Goal: Ask a question

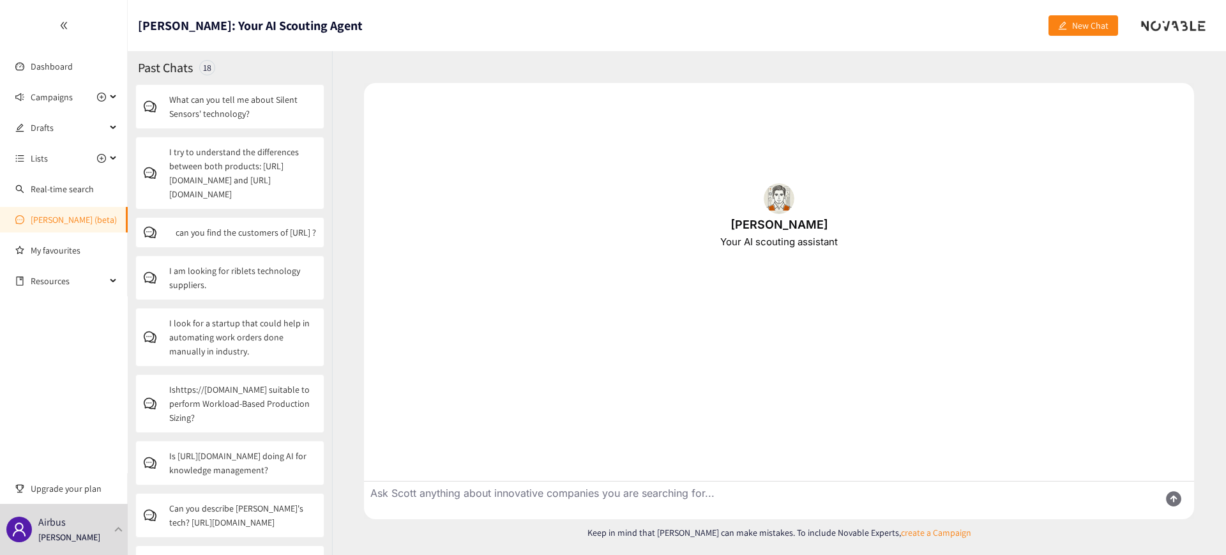
click at [446, 496] on textarea "Ask Scott anything about innovative companies you are searching for..." at bounding box center [756, 500] width 785 height 38
paste textarea "[URL][DOMAIN_NAME]"
click at [482, 493] on textarea "can you explain me th etechnology of [URL][DOMAIN_NAME] ?" at bounding box center [756, 500] width 785 height 38
type textarea "can you explain me the technology of [URL][DOMAIN_NAME] ?"
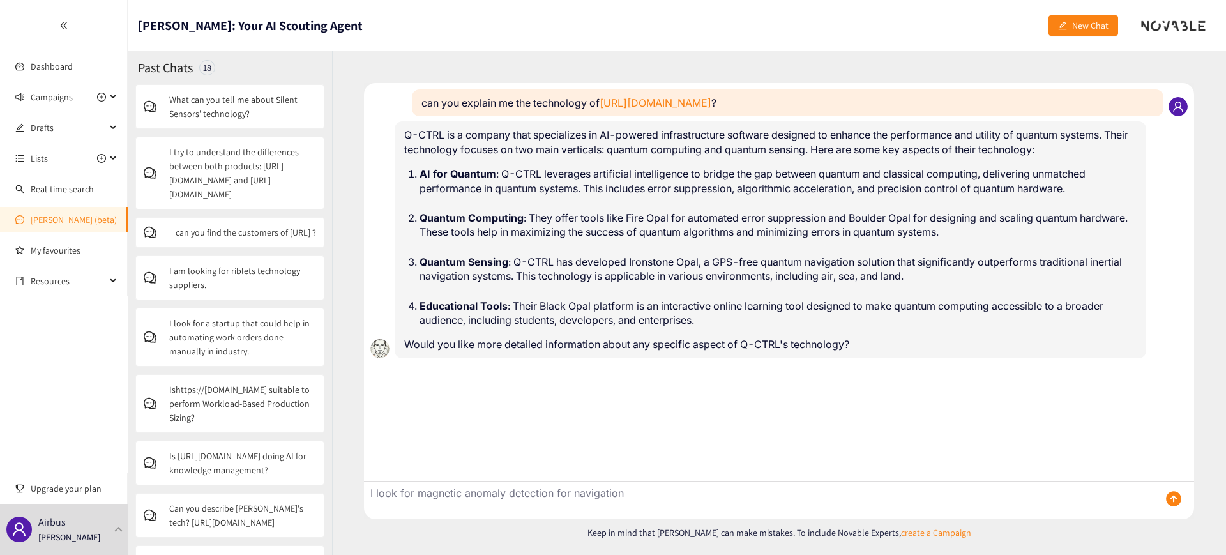
type textarea "I look for magnetic anomaly detection for navigation"
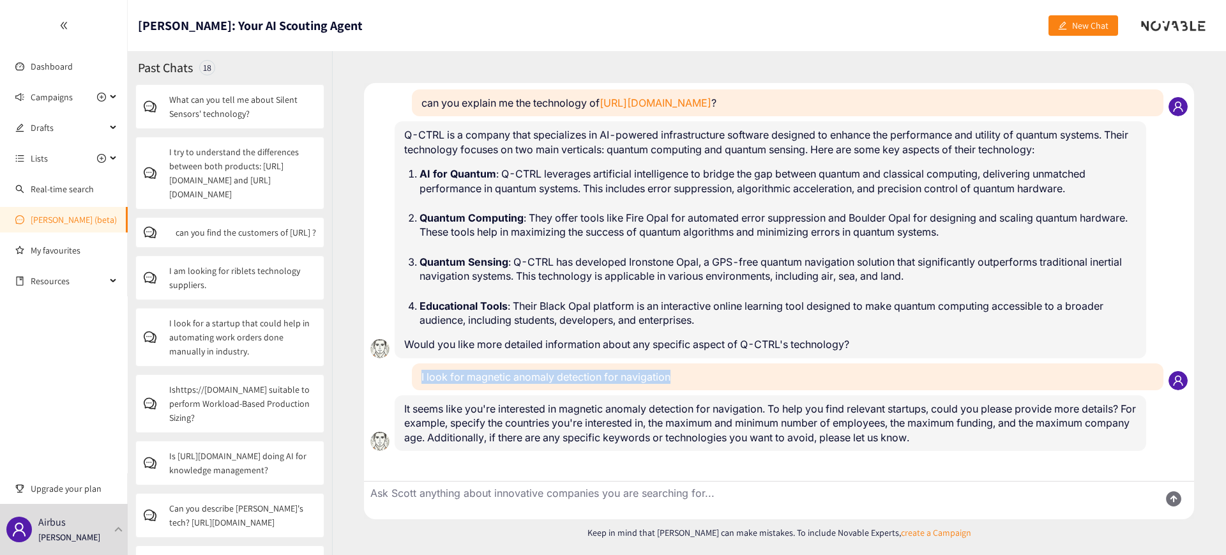
drag, startPoint x: 679, startPoint y: 377, endPoint x: 419, endPoint y: 379, distance: 259.8
click at [419, 379] on div "I look for magnetic anomaly detection for navigation" at bounding box center [787, 376] width 751 height 27
click at [478, 497] on textarea "Ask Scott anything about innovative companies you are searching for..." at bounding box center [756, 500] width 785 height 38
type textarea "all countries, all rounds, all ages."
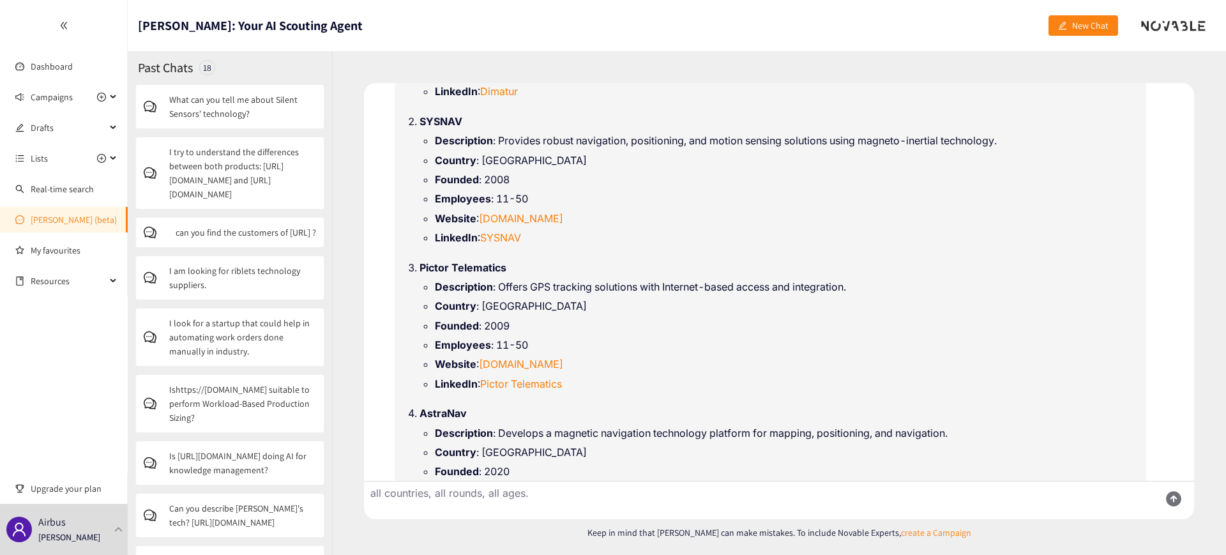
scroll to position [546, 0]
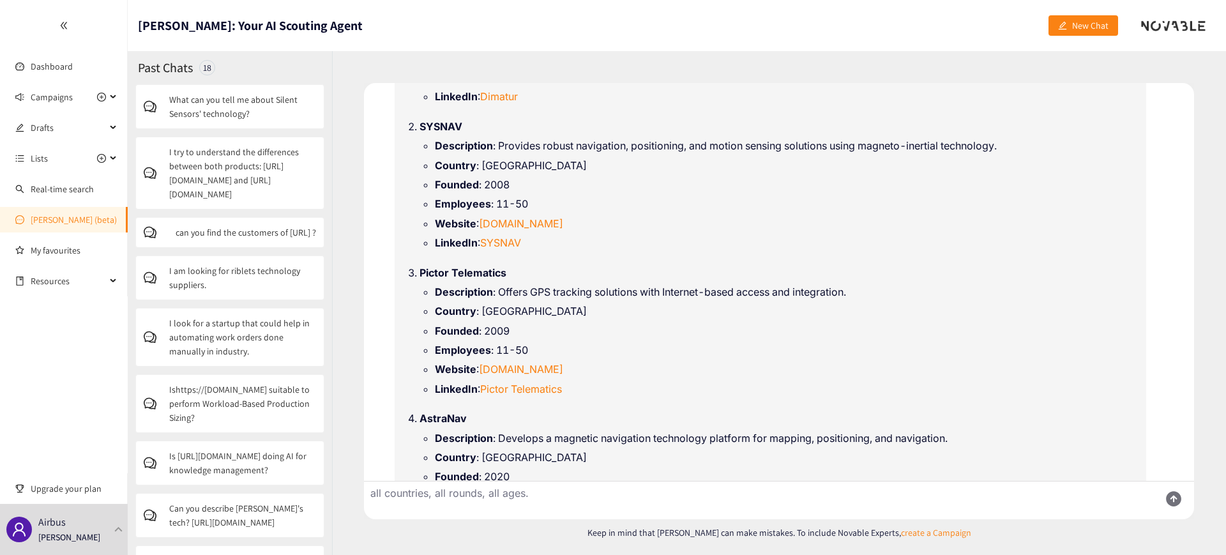
click at [436, 124] on strong "SYSNAV" at bounding box center [440, 126] width 43 height 13
click at [535, 225] on link "[DOMAIN_NAME]" at bounding box center [521, 223] width 84 height 13
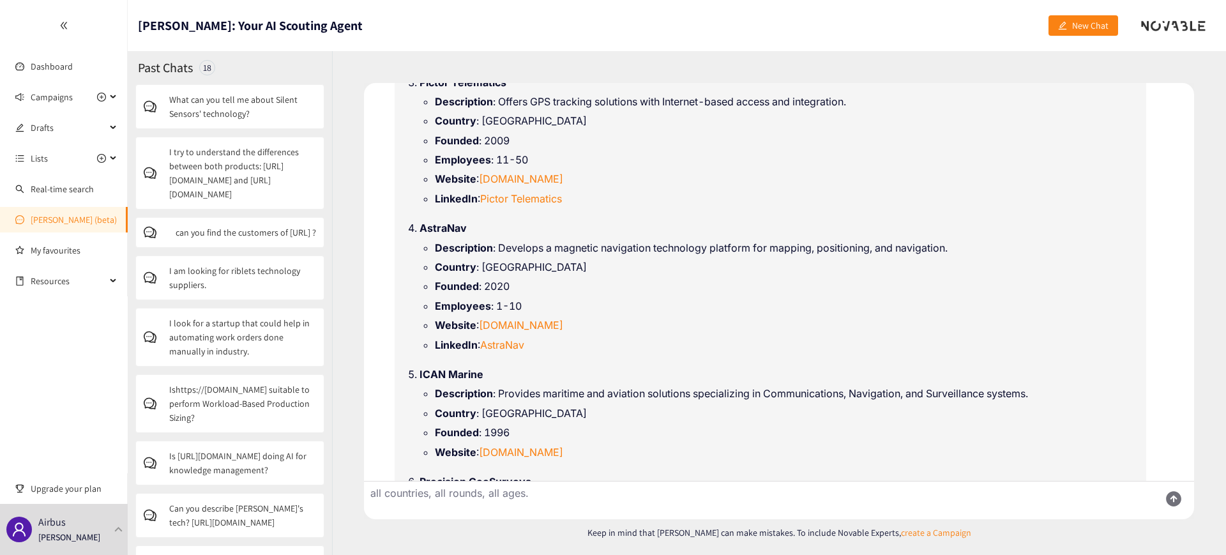
scroll to position [737, 0]
click at [515, 328] on link "[DOMAIN_NAME]" at bounding box center [521, 323] width 84 height 13
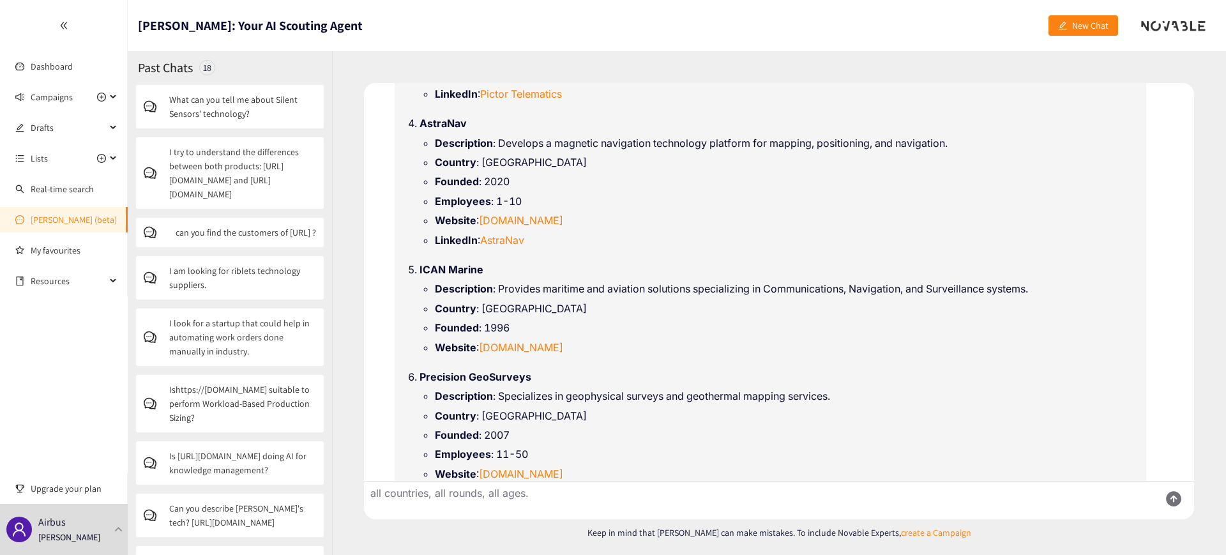
scroll to position [844, 0]
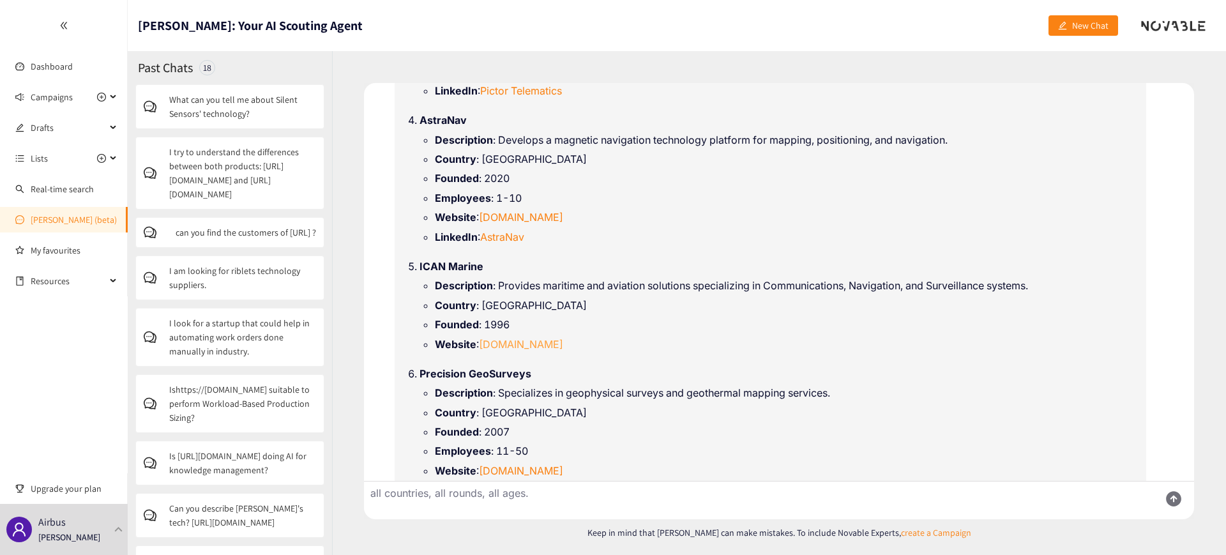
click at [525, 343] on link "[DOMAIN_NAME]" at bounding box center [521, 344] width 84 height 13
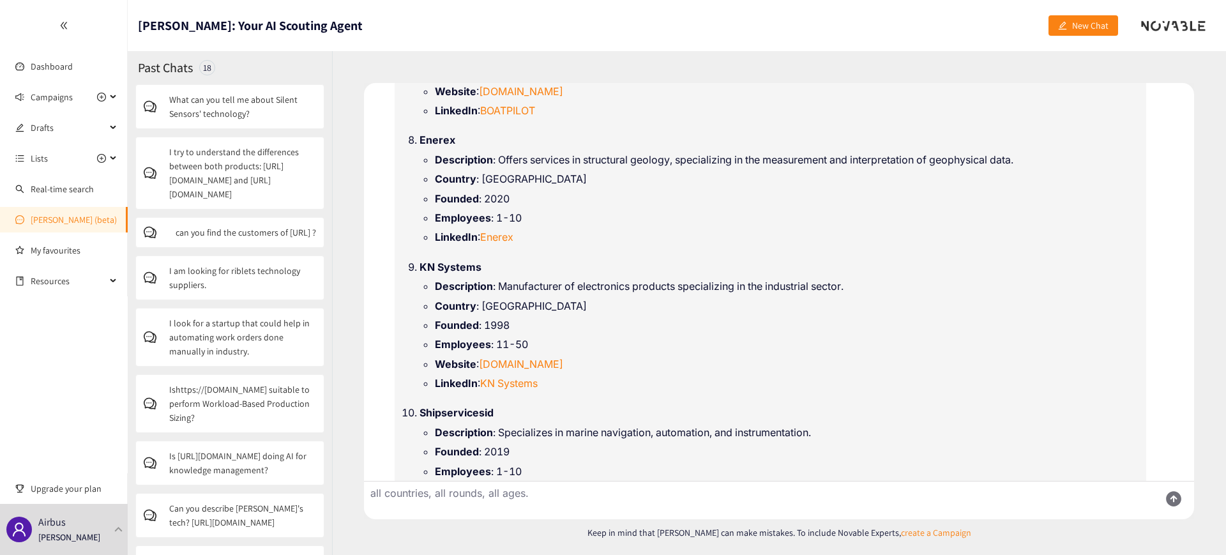
scroll to position [1370, 0]
click at [566, 382] on li "LinkedIn : KN Systems" at bounding box center [786, 382] width 702 height 14
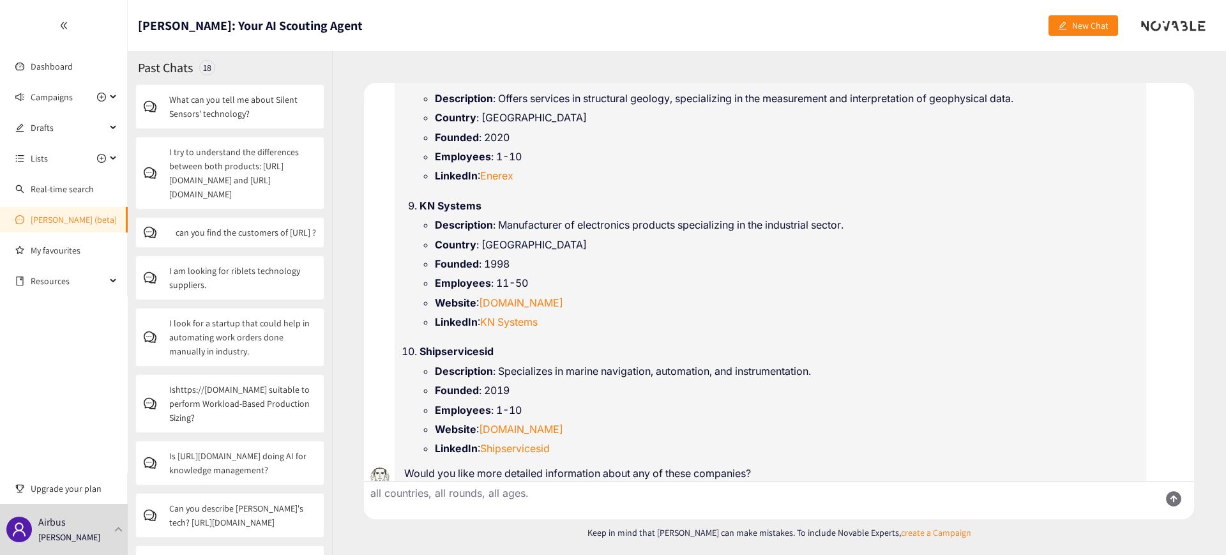
scroll to position [1448, 0]
